Goal: Information Seeking & Learning: Check status

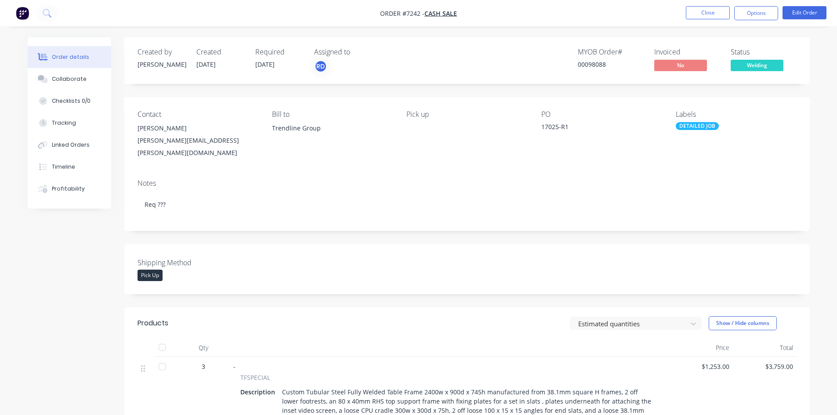
scroll to position [176, 0]
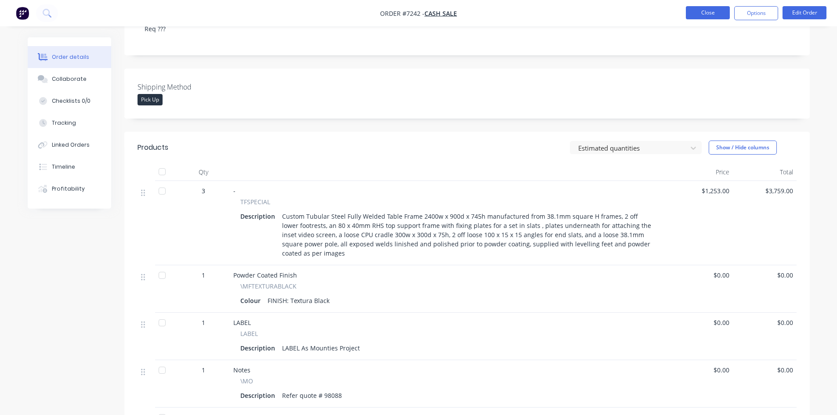
click at [694, 13] on button "Close" at bounding box center [708, 12] width 44 height 13
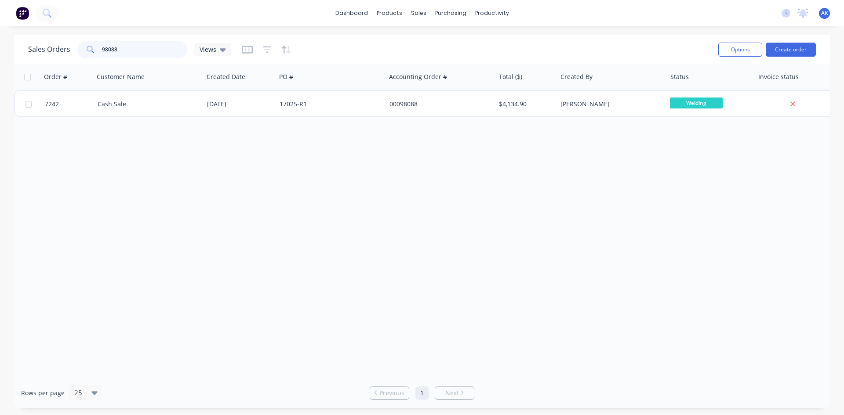
drag, startPoint x: 157, startPoint y: 52, endPoint x: 84, endPoint y: 53, distance: 73.4
click at [84, 53] on div "98088" at bounding box center [132, 50] width 110 height 18
type input "98925"
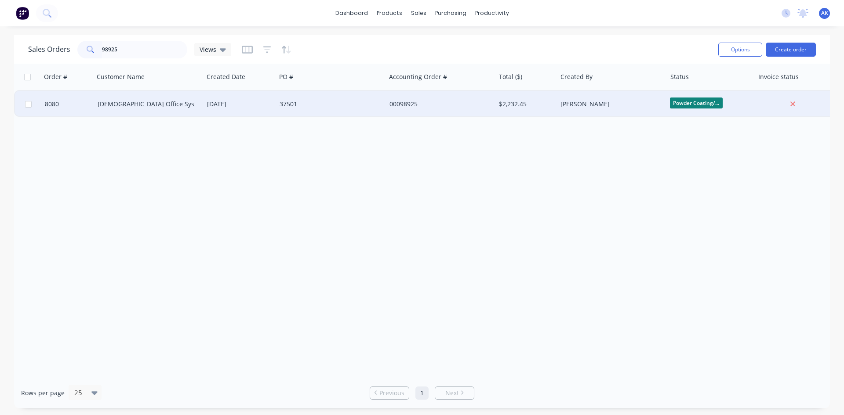
click at [353, 102] on div "37501" at bounding box center [328, 104] width 98 height 9
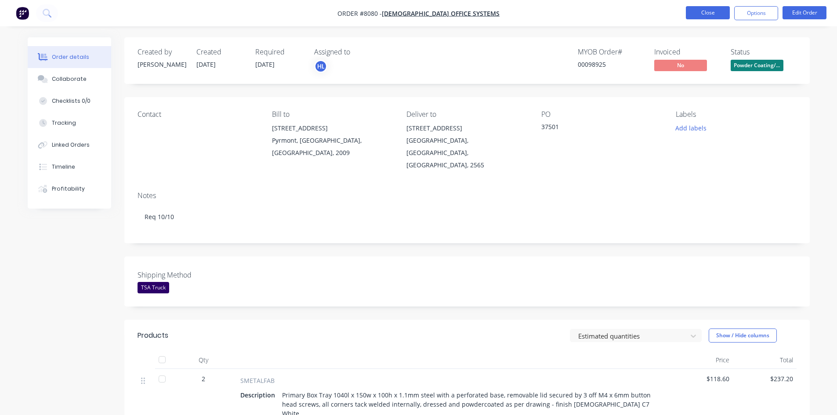
click at [701, 11] on button "Close" at bounding box center [708, 12] width 44 height 13
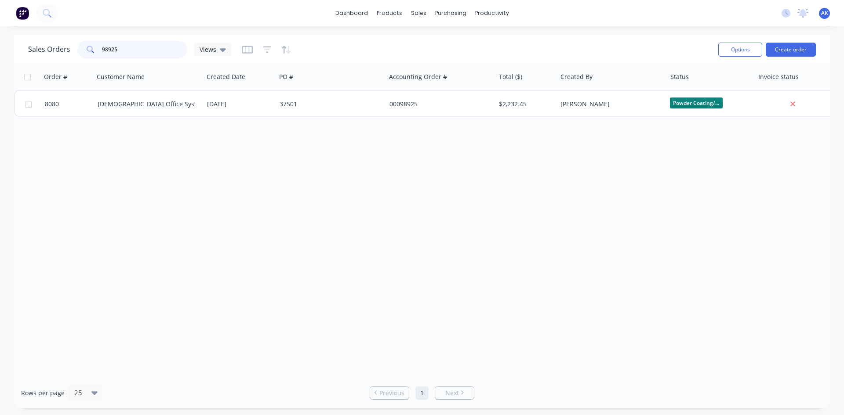
drag, startPoint x: 145, startPoint y: 51, endPoint x: 24, endPoint y: 58, distance: 120.6
click at [24, 58] on div "Sales Orders 98925 Views Options Create order" at bounding box center [422, 49] width 816 height 29
type input "98832"
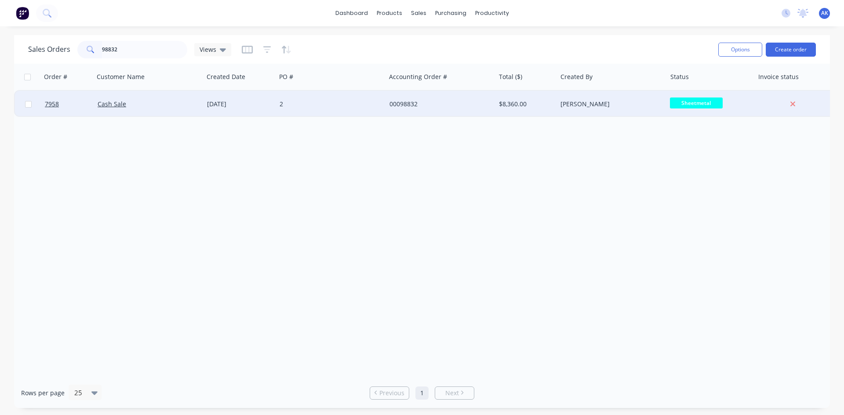
click at [231, 103] on div "[DATE]" at bounding box center [239, 104] width 65 height 9
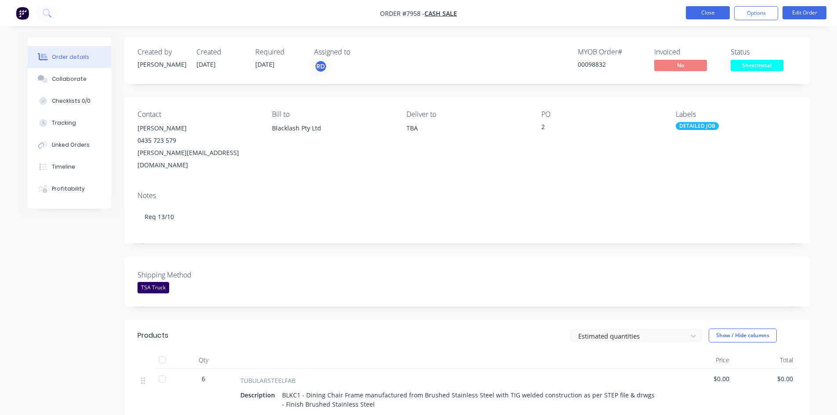
click at [699, 11] on button "Close" at bounding box center [708, 12] width 44 height 13
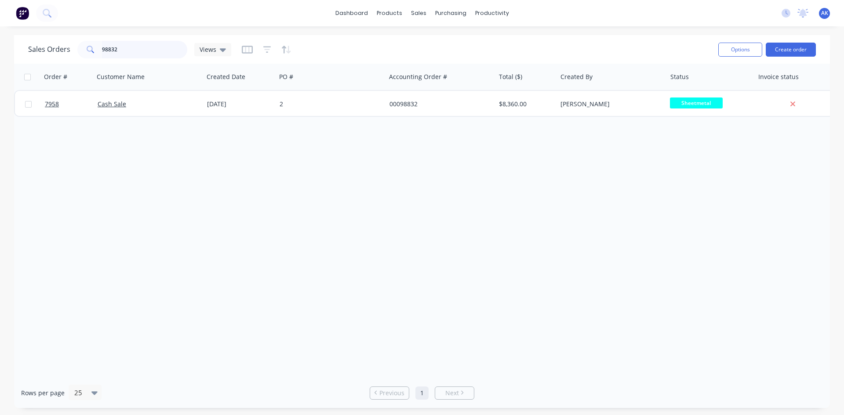
click at [125, 50] on input "98832" at bounding box center [145, 50] width 86 height 18
type input "98815"
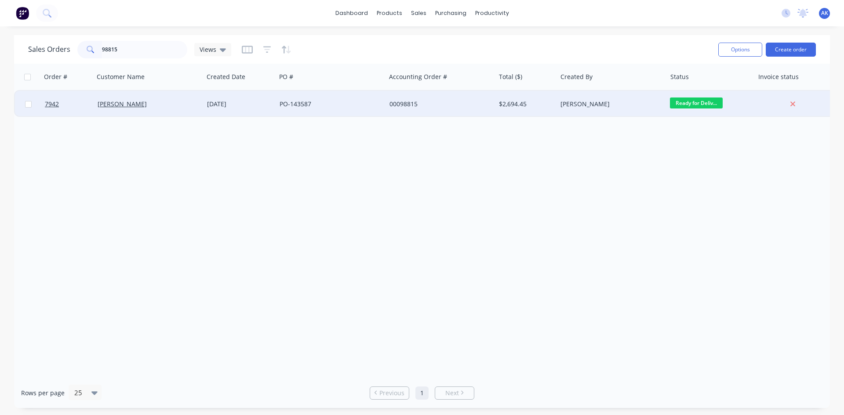
click at [330, 107] on div "PO-143587" at bounding box center [328, 104] width 98 height 9
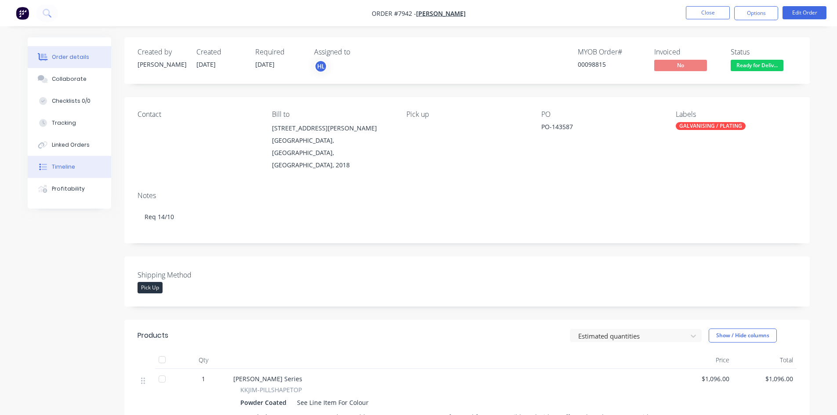
click at [85, 168] on button "Timeline" at bounding box center [69, 167] width 83 height 22
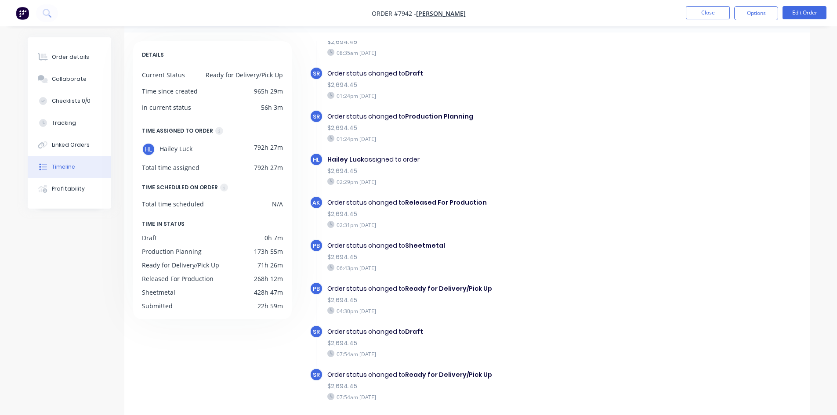
scroll to position [67, 0]
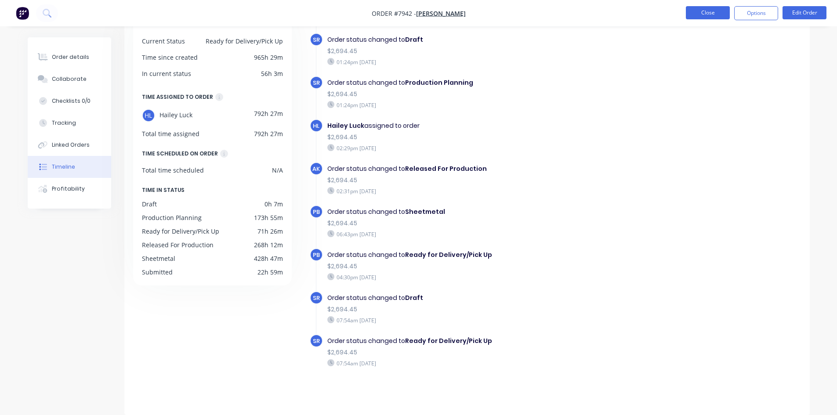
click at [693, 15] on button "Close" at bounding box center [708, 12] width 44 height 13
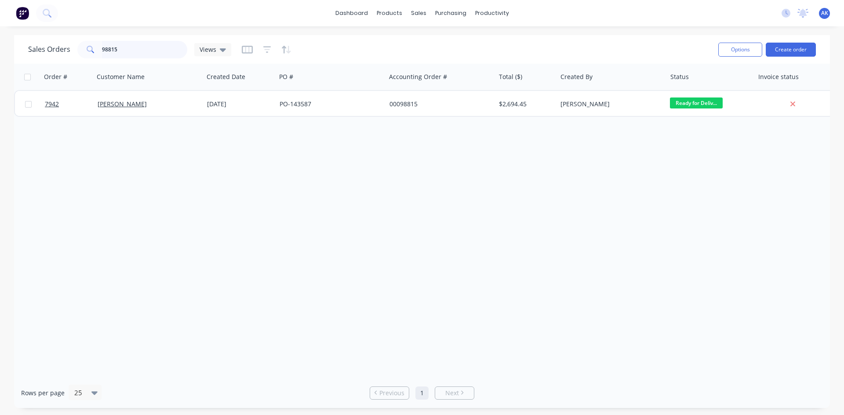
click at [118, 49] on input "98815" at bounding box center [145, 50] width 86 height 18
type input "98898"
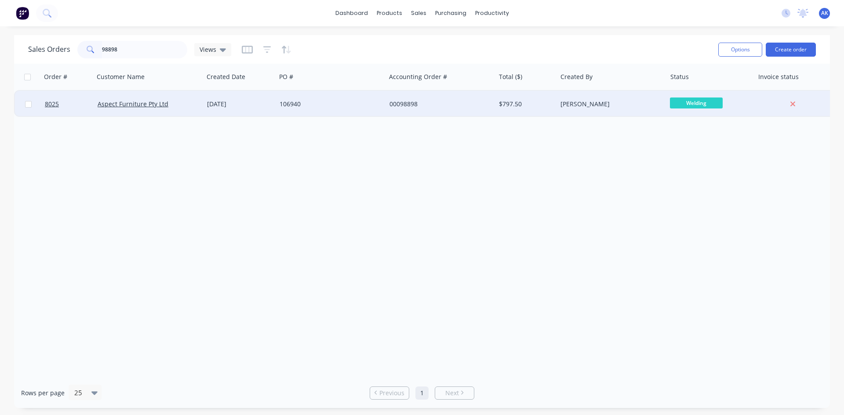
click at [351, 105] on div "106940" at bounding box center [328, 104] width 98 height 9
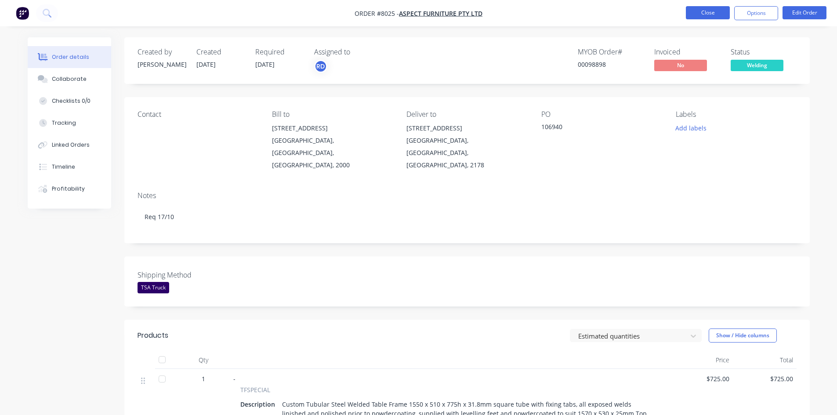
click at [693, 13] on button "Close" at bounding box center [708, 12] width 44 height 13
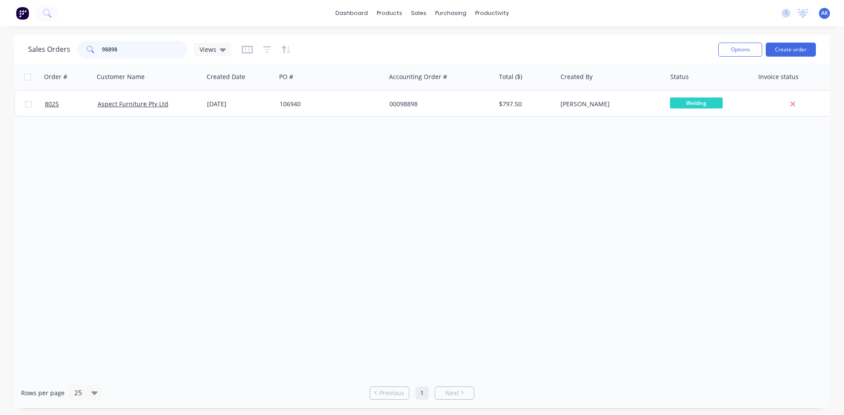
drag, startPoint x: 130, startPoint y: 52, endPoint x: 51, endPoint y: 54, distance: 78.7
click at [51, 54] on div "Sales Orders 98898 Views" at bounding box center [129, 50] width 203 height 18
type input "98905"
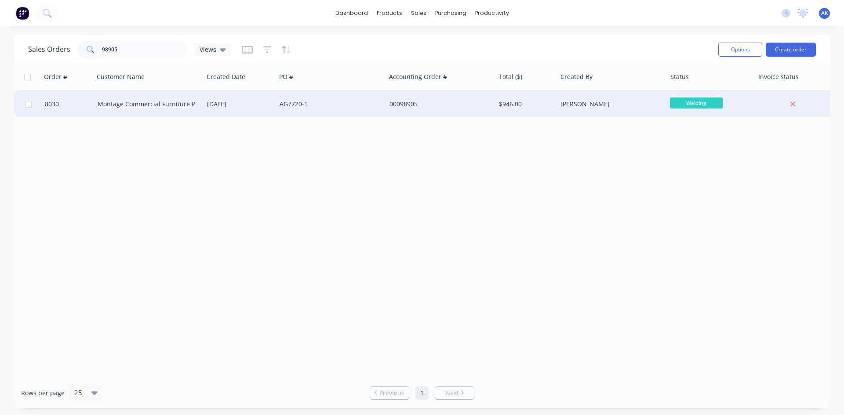
click at [288, 106] on div "AG7720-1" at bounding box center [328, 104] width 98 height 9
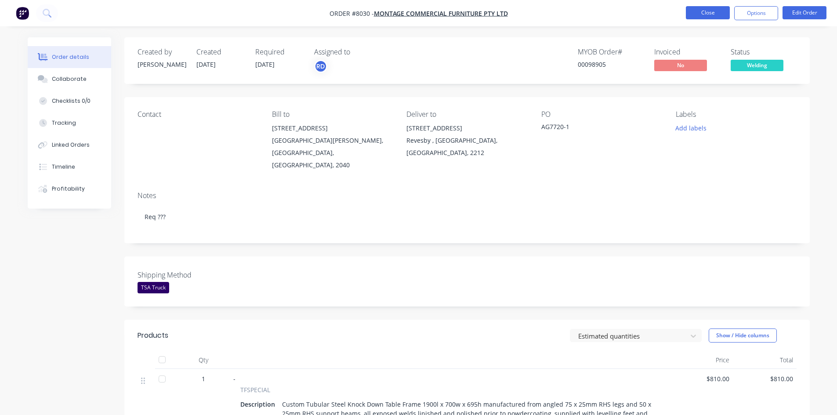
click at [710, 17] on button "Close" at bounding box center [708, 12] width 44 height 13
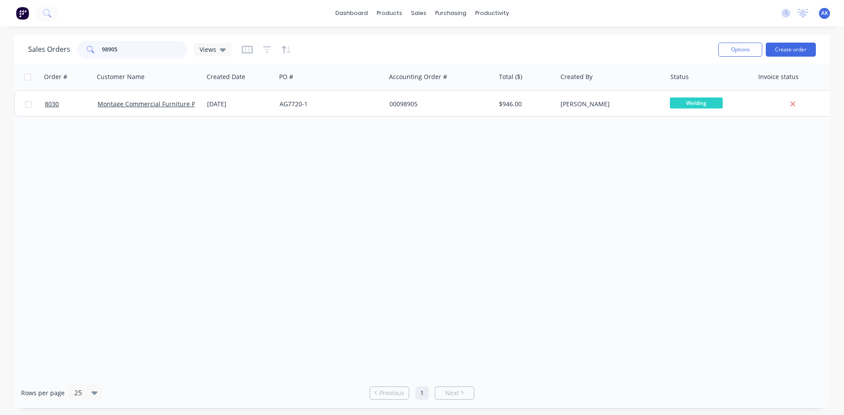
drag, startPoint x: 128, startPoint y: 52, endPoint x: 24, endPoint y: 52, distance: 104.1
click at [26, 52] on div "Sales Orders 98905 Views Options Create order" at bounding box center [422, 49] width 816 height 29
type input "99260"
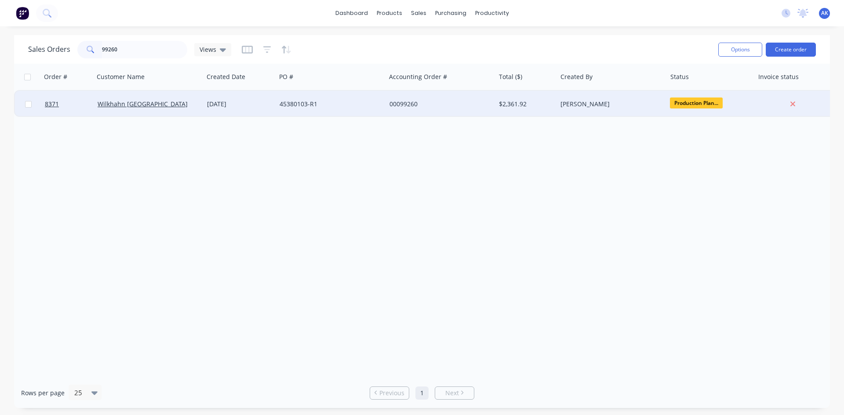
click at [286, 103] on div "45380103-R1" at bounding box center [328, 104] width 98 height 9
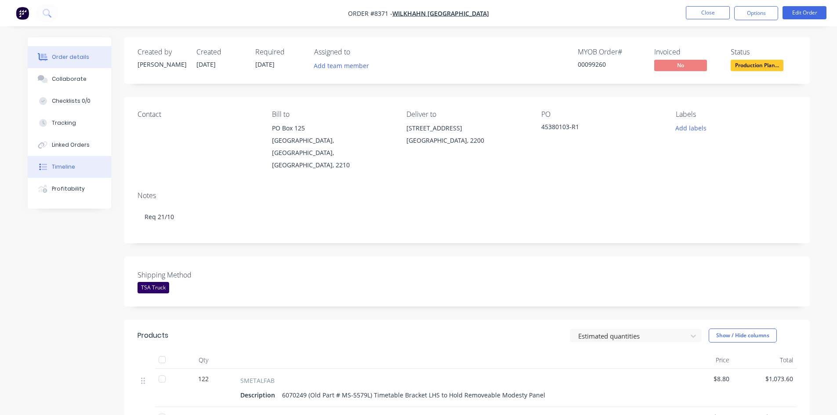
click at [70, 166] on div "Timeline" at bounding box center [63, 167] width 23 height 8
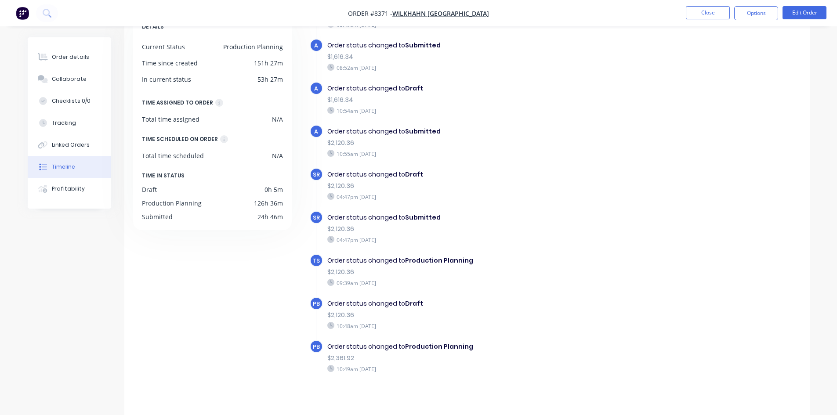
scroll to position [67, 0]
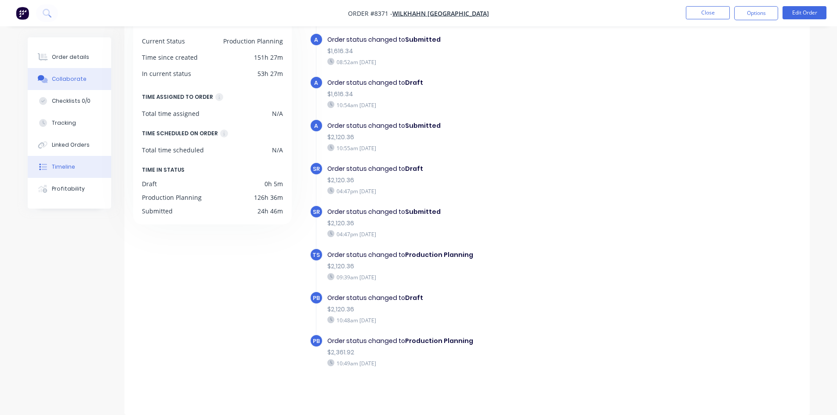
click at [80, 78] on div "Collaborate" at bounding box center [69, 79] width 35 height 8
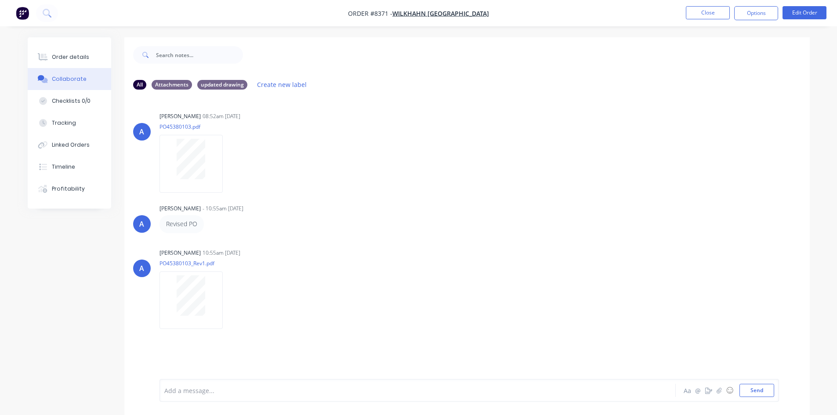
click at [70, 80] on div "Collaborate" at bounding box center [69, 79] width 35 height 8
click at [207, 303] on div at bounding box center [190, 296] width 55 height 40
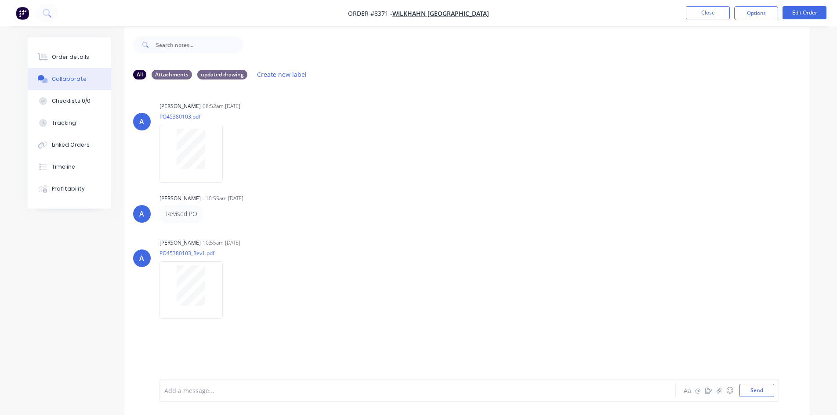
scroll to position [13, 0]
click at [230, 287] on icon "button" at bounding box center [230, 287] width 2 height 8
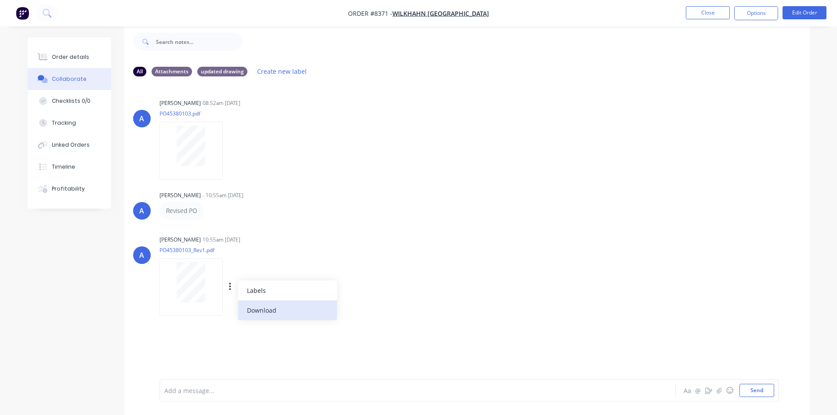
click at [252, 307] on button "Download" at bounding box center [287, 311] width 99 height 20
drag, startPoint x: 672, startPoint y: 28, endPoint x: 641, endPoint y: 124, distance: 101.7
click at [638, 123] on div "A [PERSON_NAME] 08:52am [DATE] PO45380103.pdf Labels Download" at bounding box center [467, 136] width 686 height 79
click at [716, 14] on button "Close" at bounding box center [708, 12] width 44 height 13
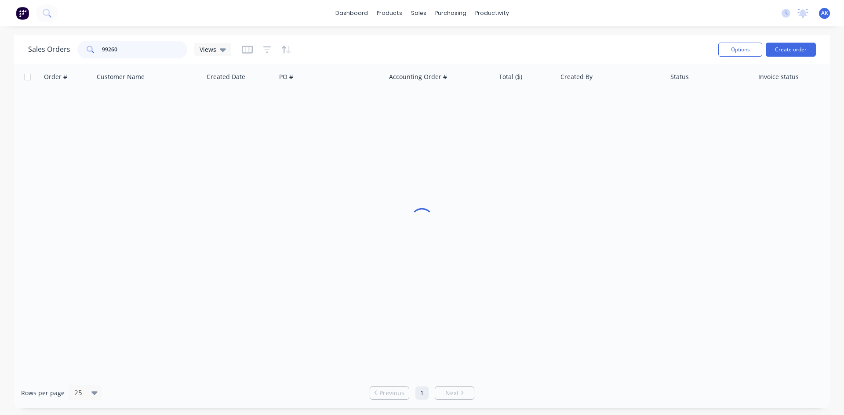
drag, startPoint x: 138, startPoint y: 51, endPoint x: 22, endPoint y: 51, distance: 116.0
click at [22, 51] on div "Sales Orders 99260 Views Options Create order" at bounding box center [422, 49] width 816 height 29
type input "99121"
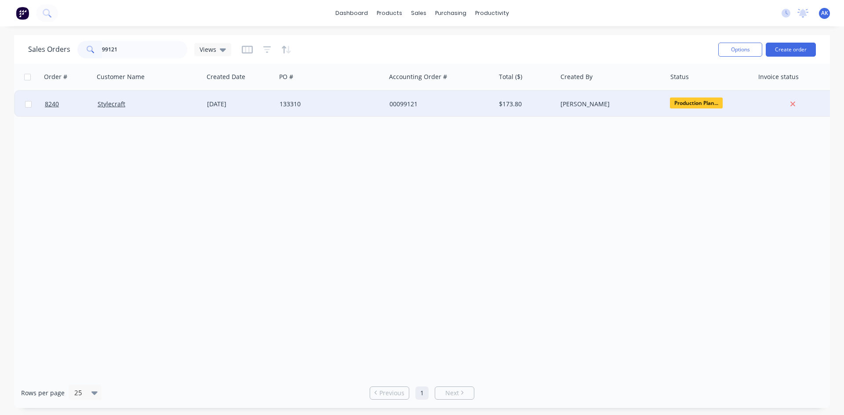
click at [283, 101] on div "133310" at bounding box center [328, 104] width 98 height 9
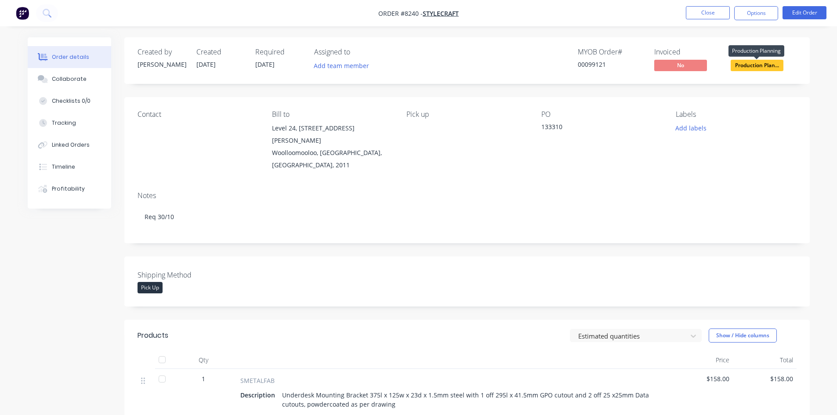
click at [747, 63] on span "Production Plan..." at bounding box center [757, 65] width 53 height 11
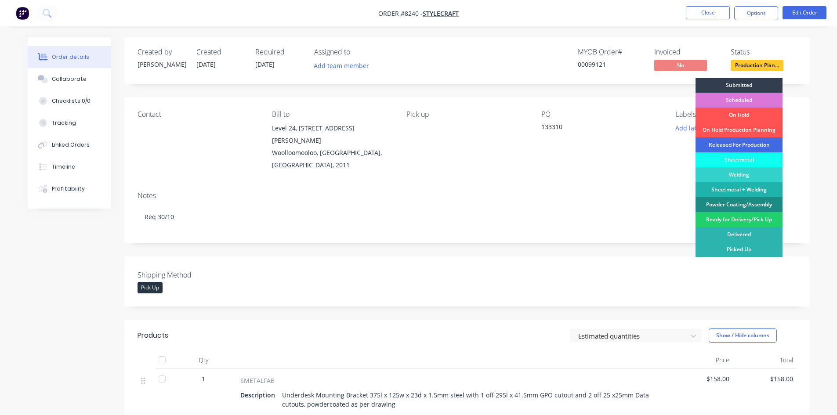
click at [742, 145] on div "Released For Production" at bounding box center [739, 145] width 87 height 15
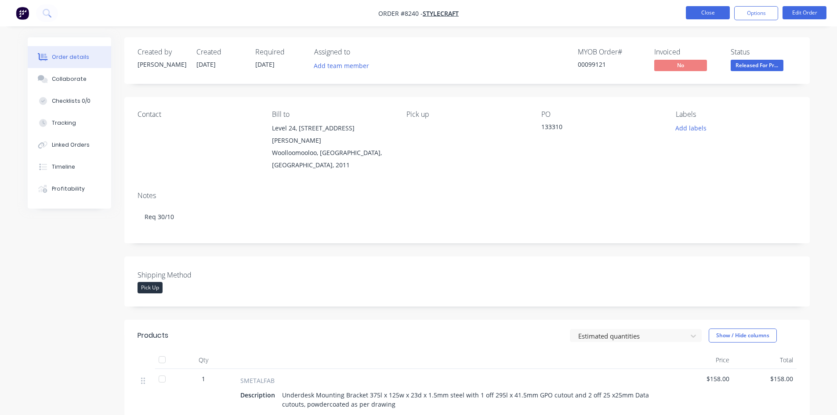
click at [721, 13] on button "Close" at bounding box center [708, 12] width 44 height 13
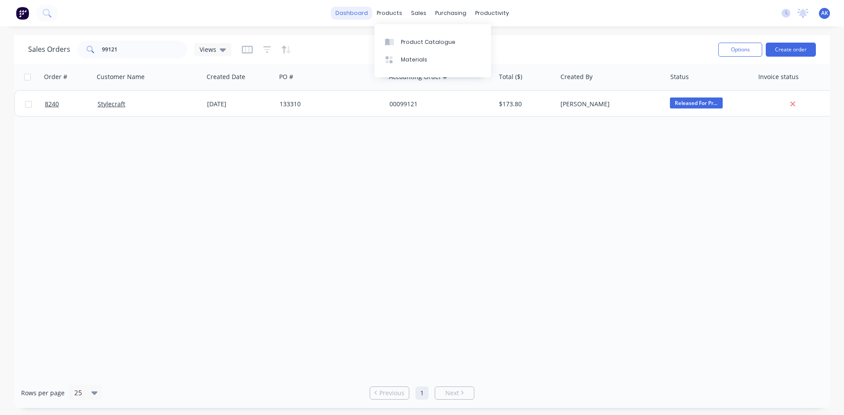
click at [353, 14] on link "dashboard" at bounding box center [351, 13] width 41 height 13
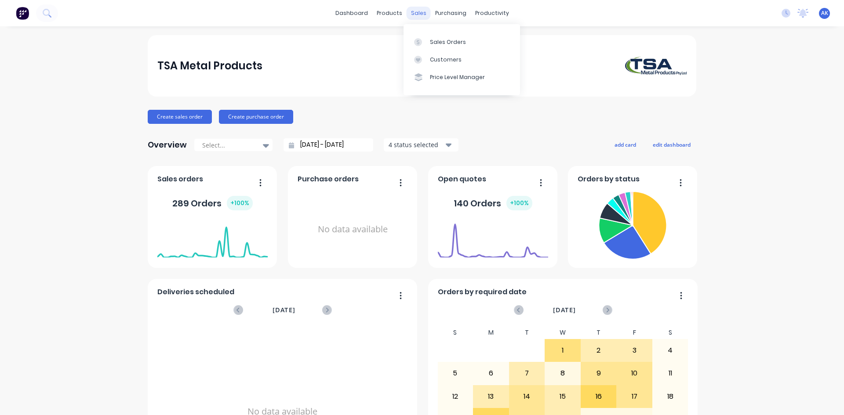
click at [420, 15] on div "sales" at bounding box center [418, 13] width 24 height 13
click at [436, 44] on div "Sales Orders" at bounding box center [448, 42] width 36 height 8
